Goal: Find specific page/section: Find specific page/section

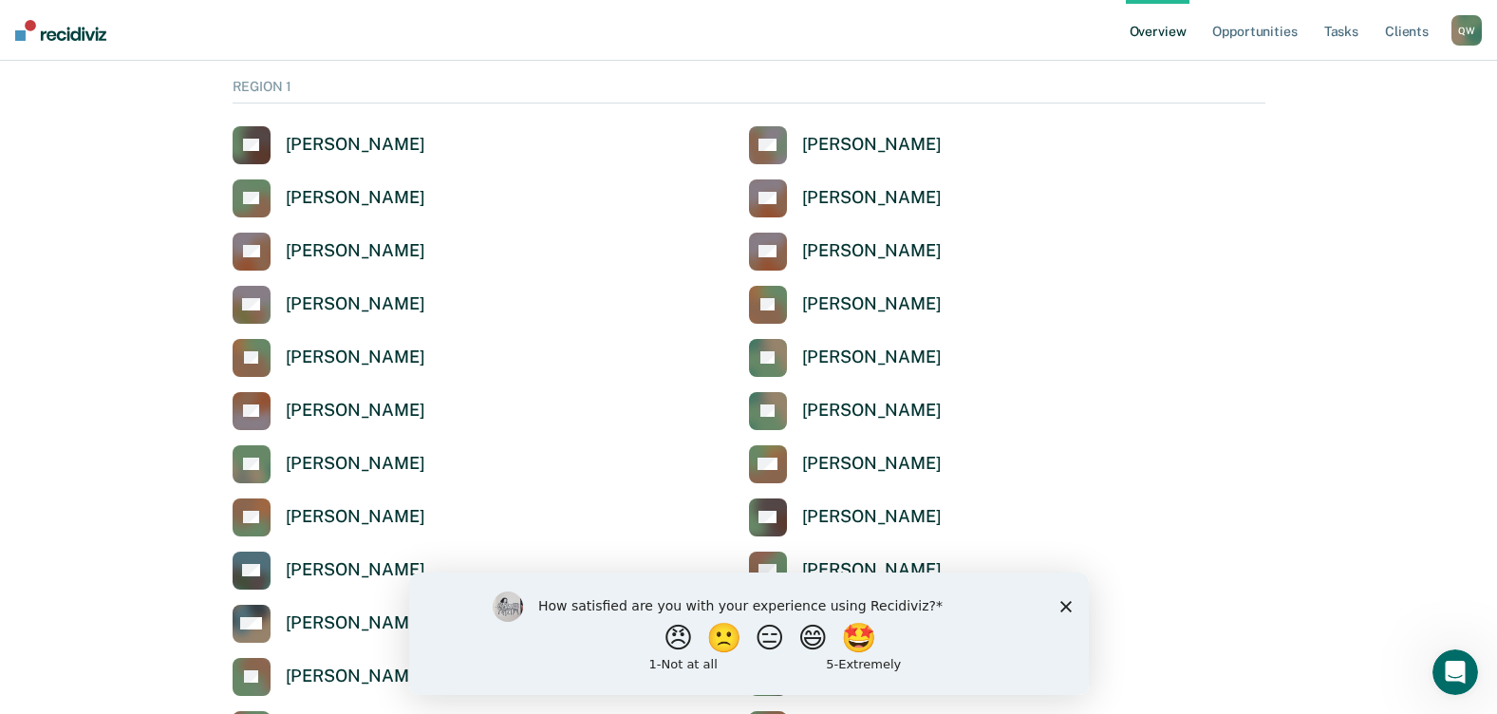
scroll to position [190, 0]
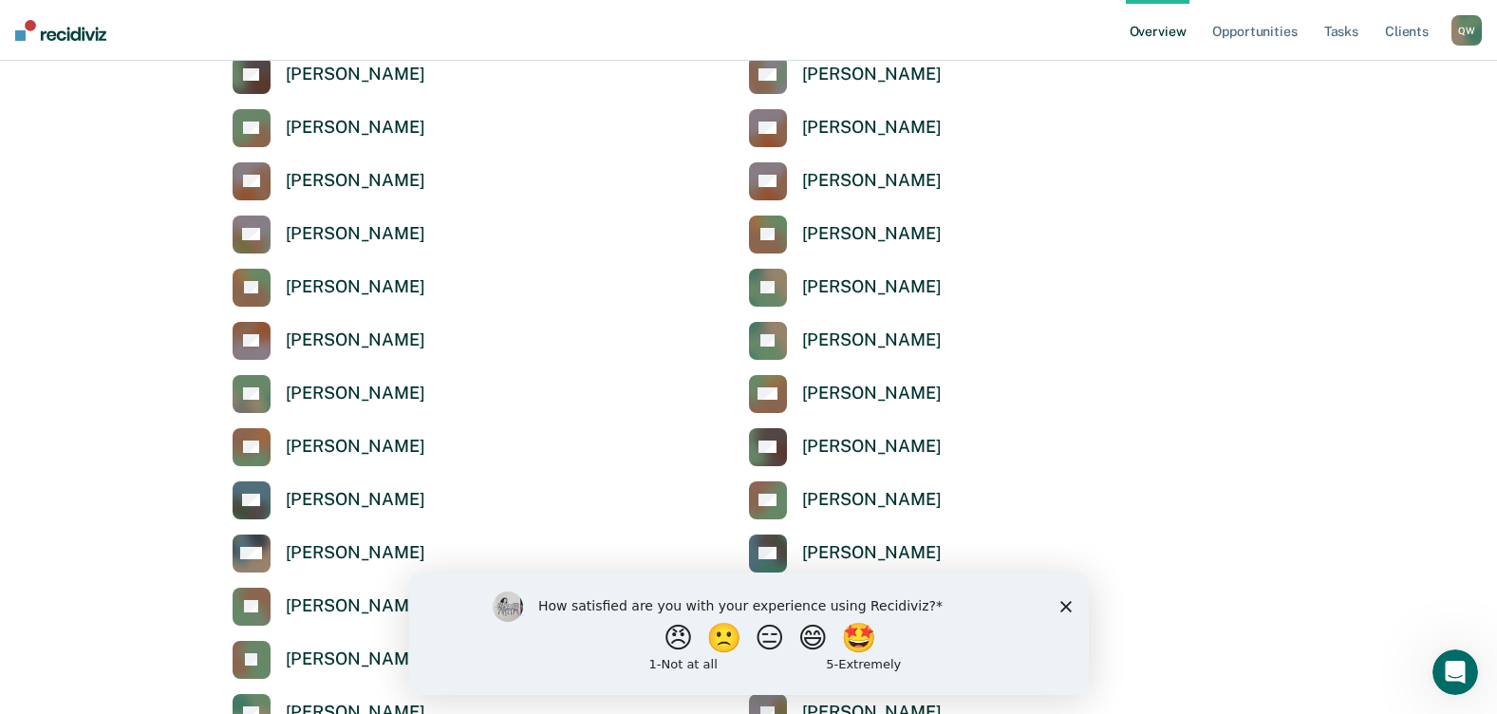
click at [1061, 602] on polygon "Close survey" at bounding box center [1064, 605] width 11 height 11
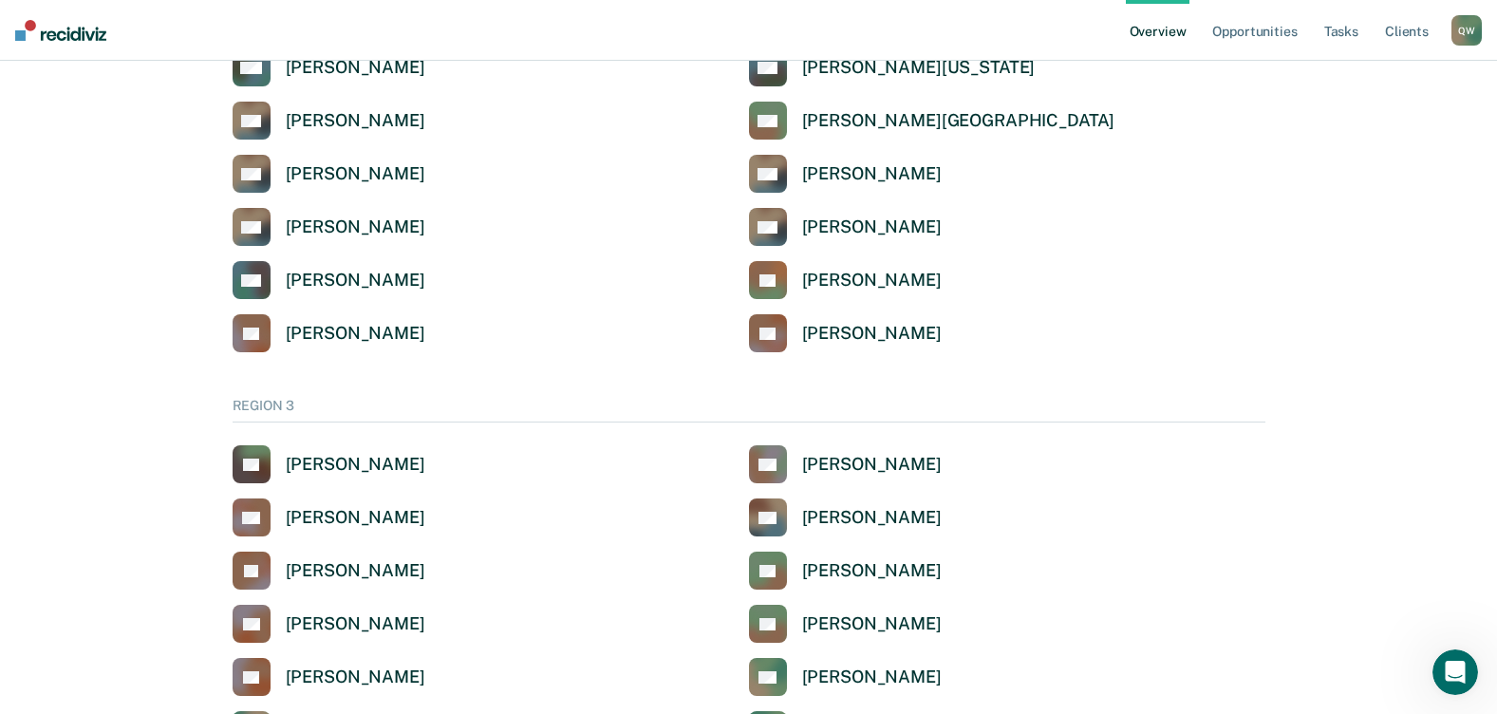
scroll to position [2942, 0]
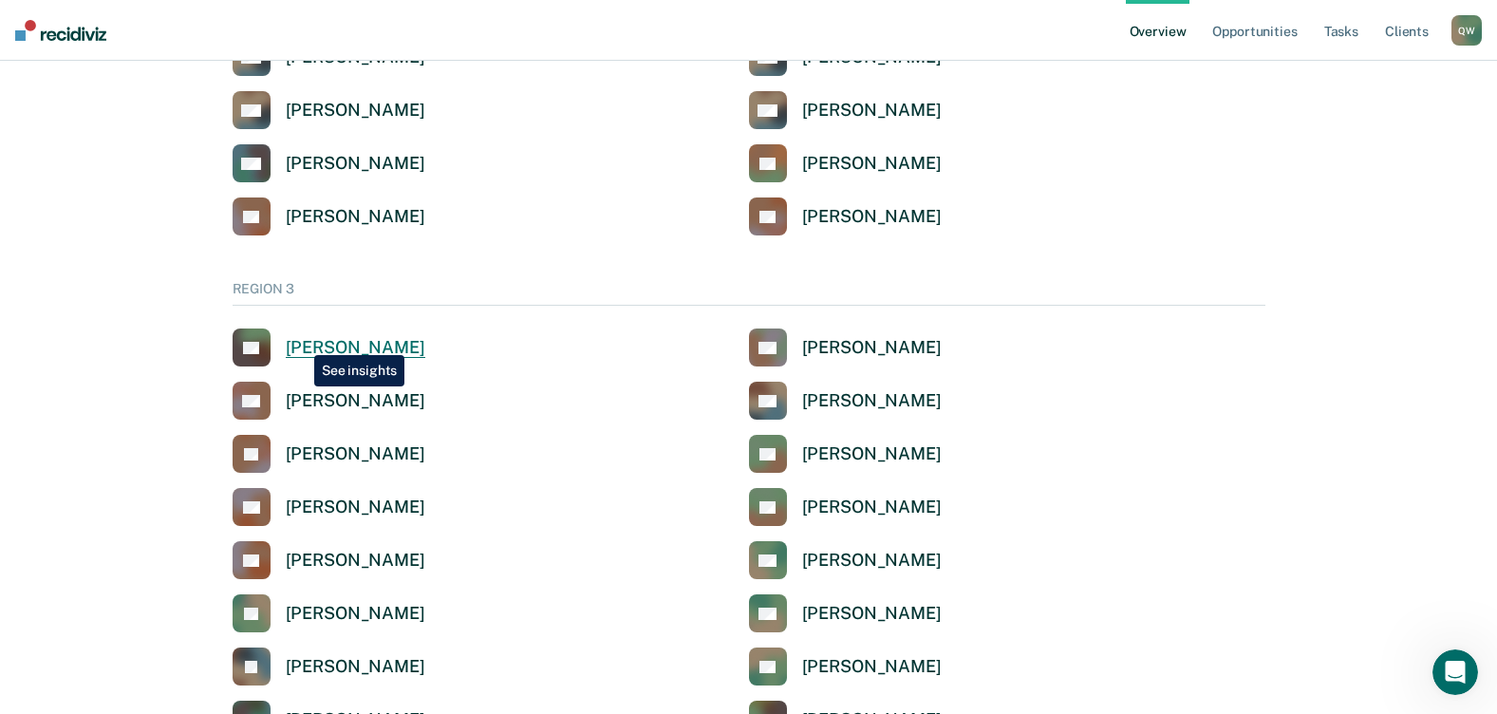
click at [300, 341] on div "[PERSON_NAME]" at bounding box center [356, 348] width 140 height 22
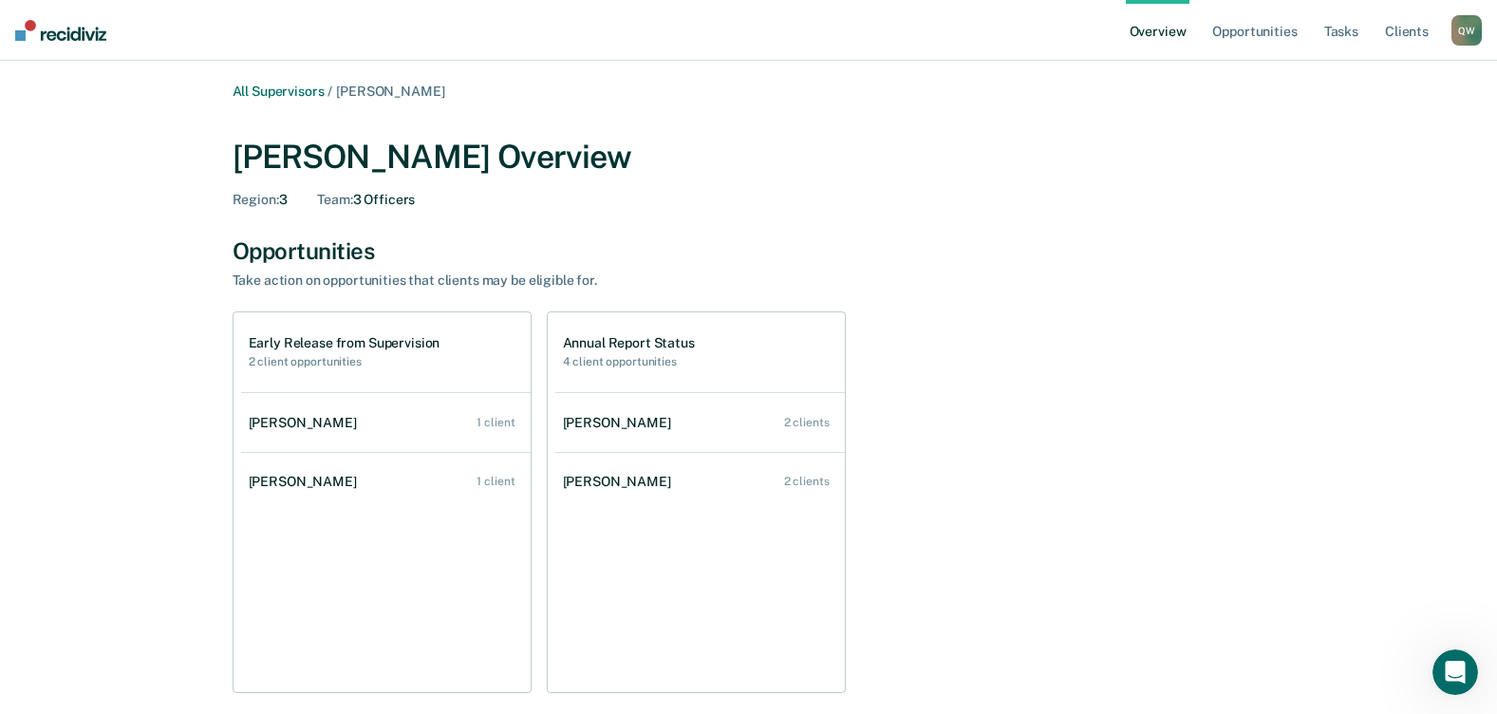
click at [612, 349] on h1 "Annual Report Status" at bounding box center [629, 343] width 132 height 16
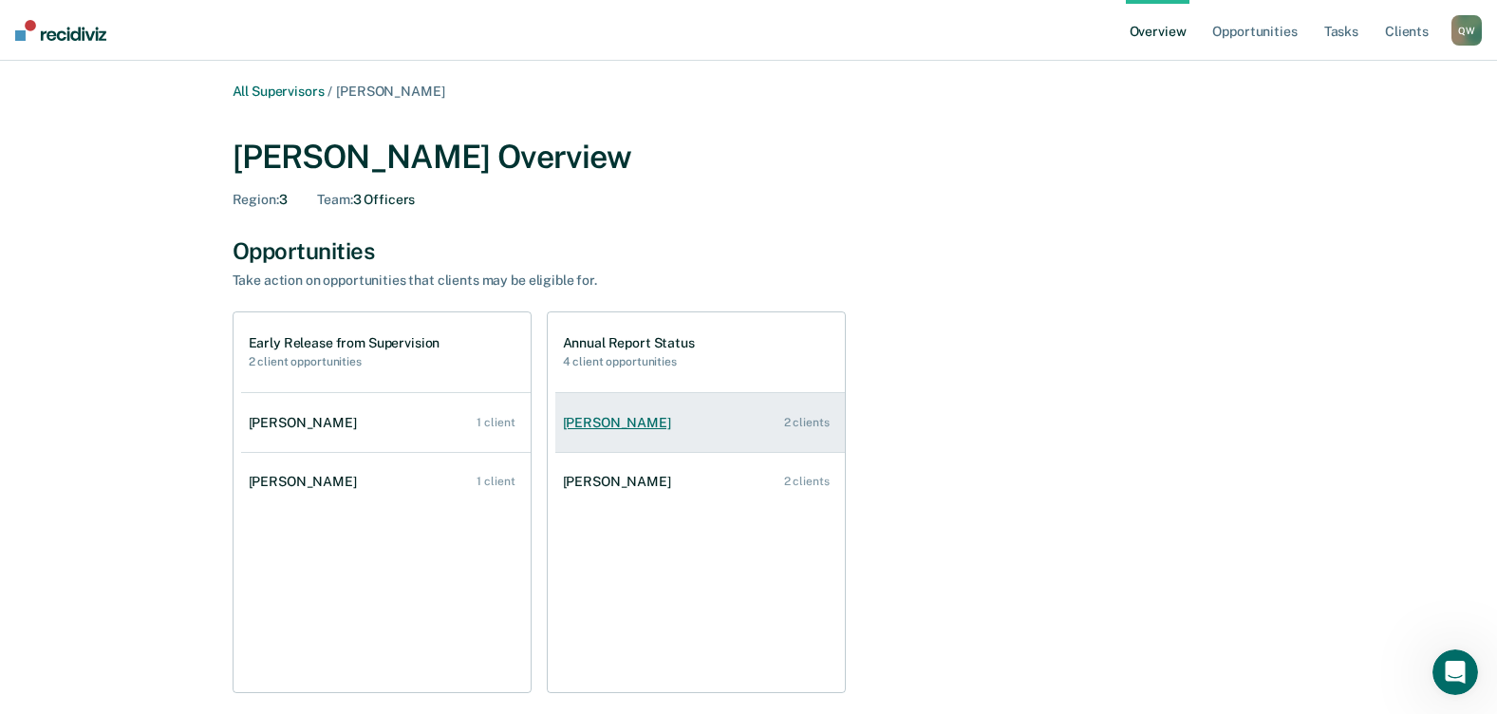
click at [610, 431] on link "[PERSON_NAME] 2 clients" at bounding box center [699, 423] width 289 height 54
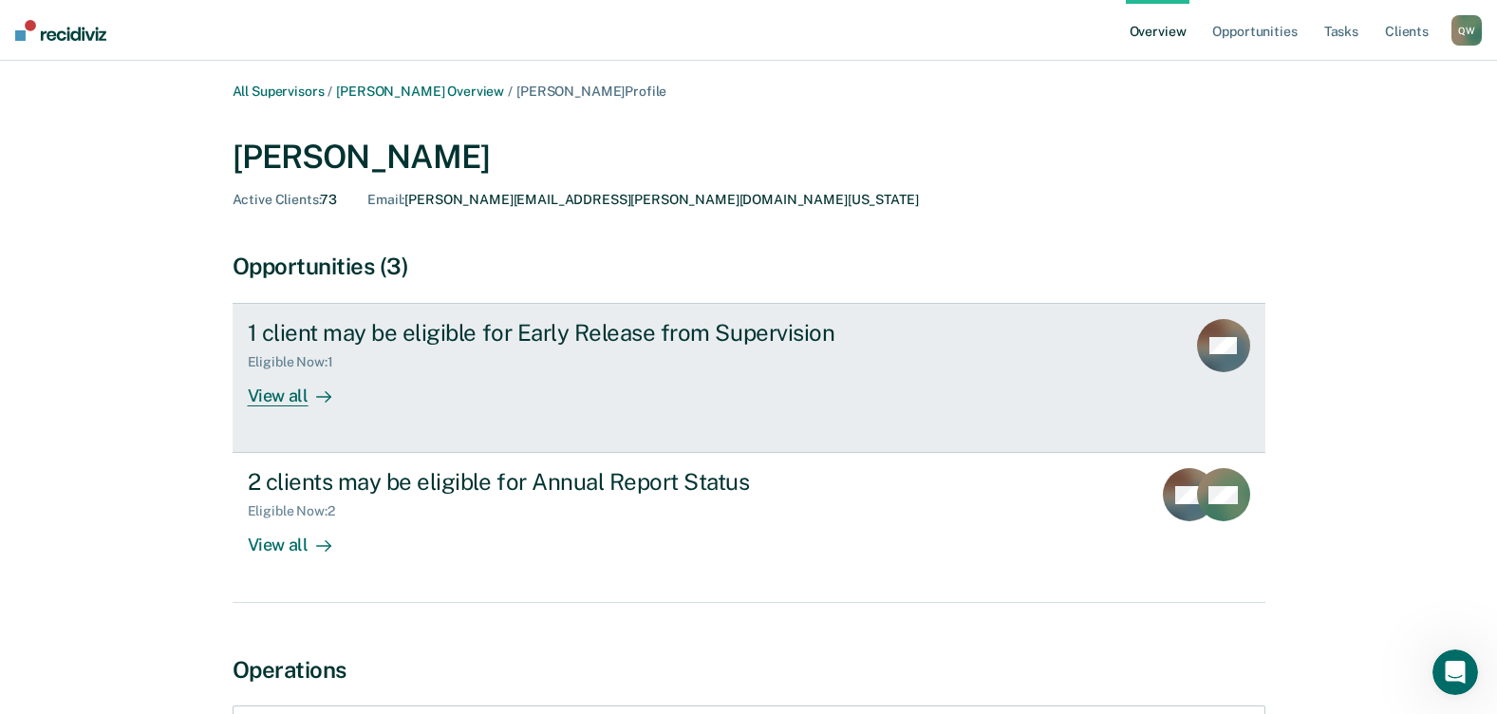
click at [308, 401] on div at bounding box center [319, 396] width 23 height 22
